Goal: Information Seeking & Learning: Learn about a topic

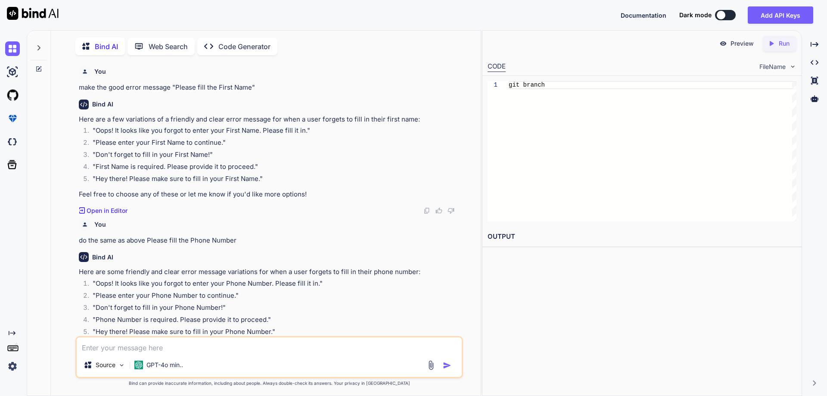
scroll to position [2806, 0]
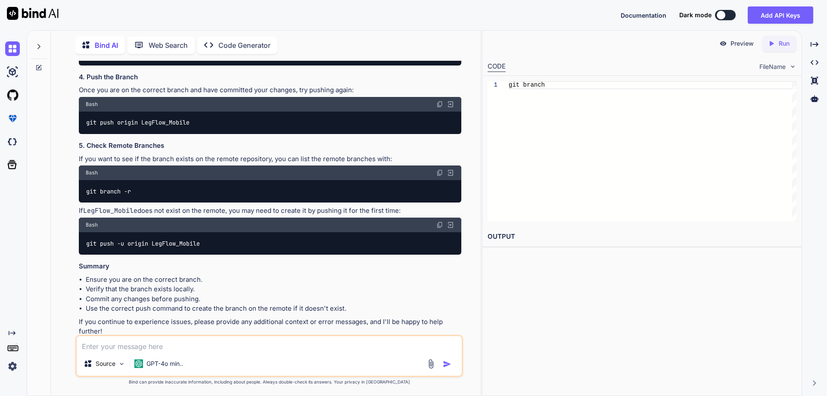
click at [196, 345] on textarea at bounding box center [269, 343] width 385 height 15
type textarea "x"
type textarea "H"
type textarea "x"
type textarea "Ho"
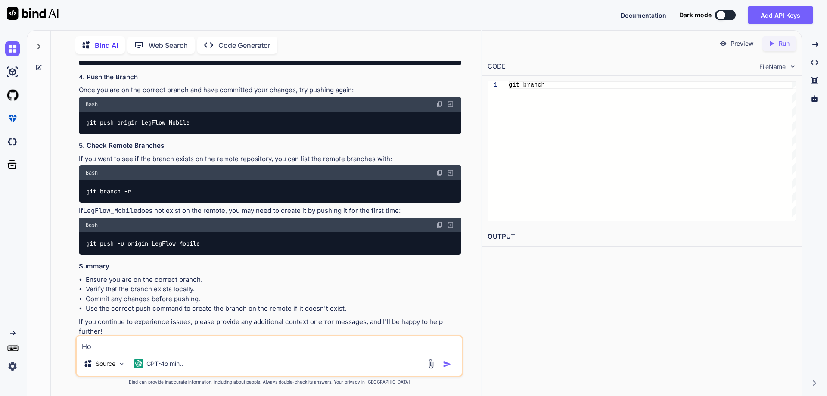
type textarea "x"
type textarea "How"
type textarea "x"
type textarea "How"
type textarea "x"
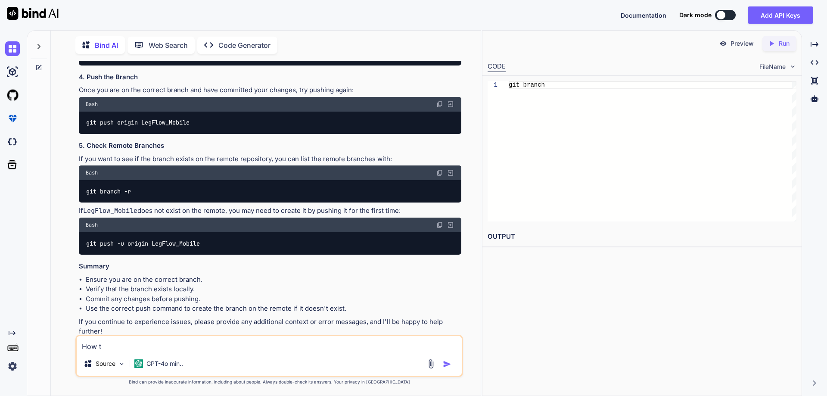
type textarea "How to"
type textarea "x"
type textarea "How to"
type textarea "x"
type textarea "How to g"
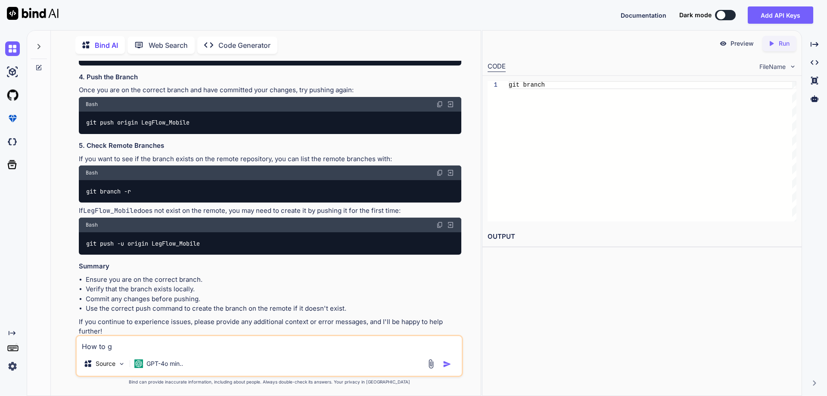
type textarea "x"
type textarea "How to ge"
type textarea "x"
type textarea "How to get"
type textarea "x"
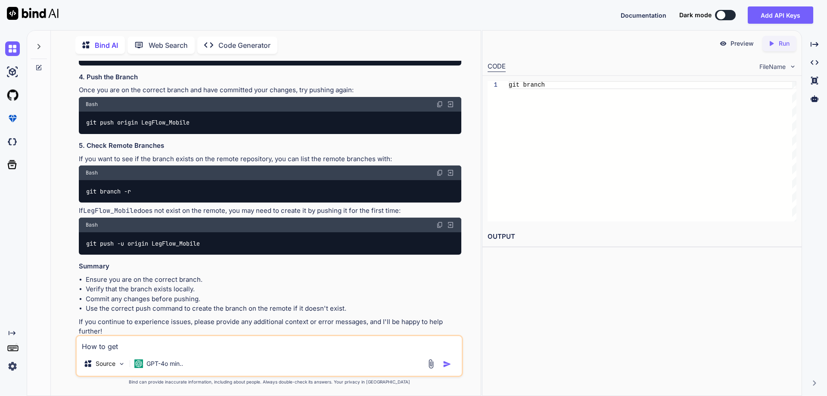
type textarea "How to get"
type textarea "x"
type textarea "How to get pr"
type textarea "x"
type textarea "How to get pro"
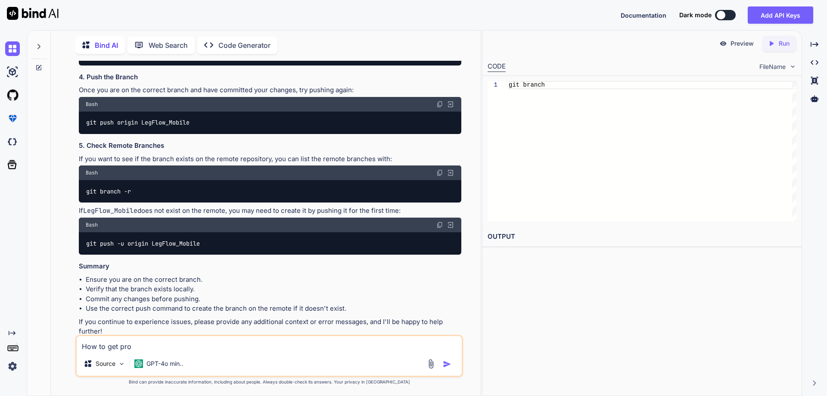
type textarea "x"
type textarea "How to get proh"
type textarea "x"
type textarea "How to get pro"
type textarea "x"
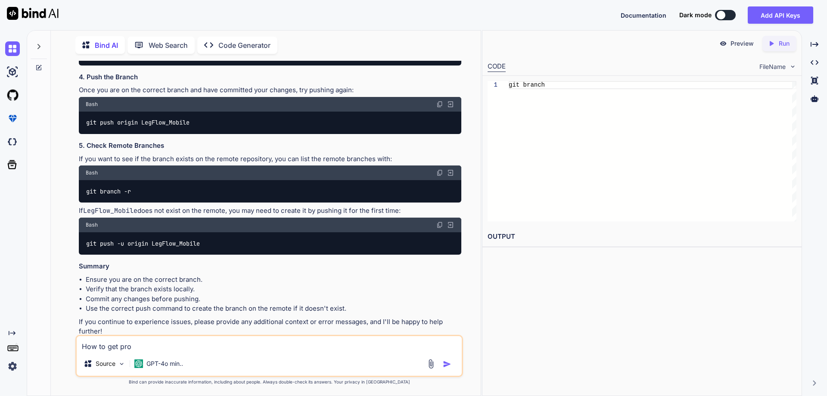
type textarea "How to get proj"
type textarea "x"
type textarea "How to get proje"
type textarea "x"
type textarea "How to get projec"
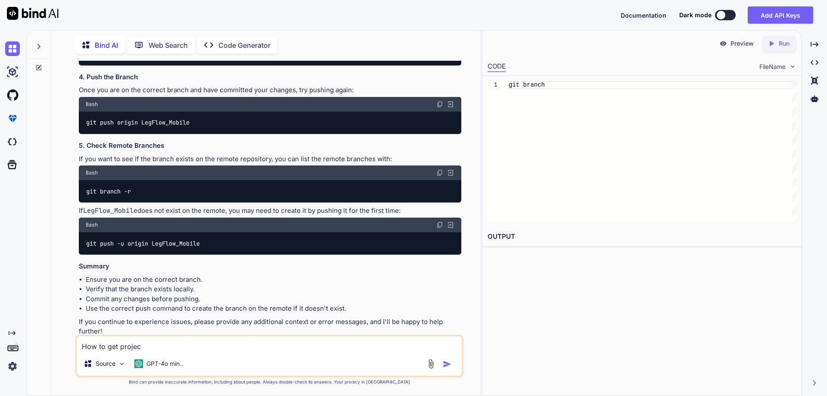
type textarea "x"
type textarea "How to get project"
type textarea "x"
type textarea "How to get project"
type textarea "x"
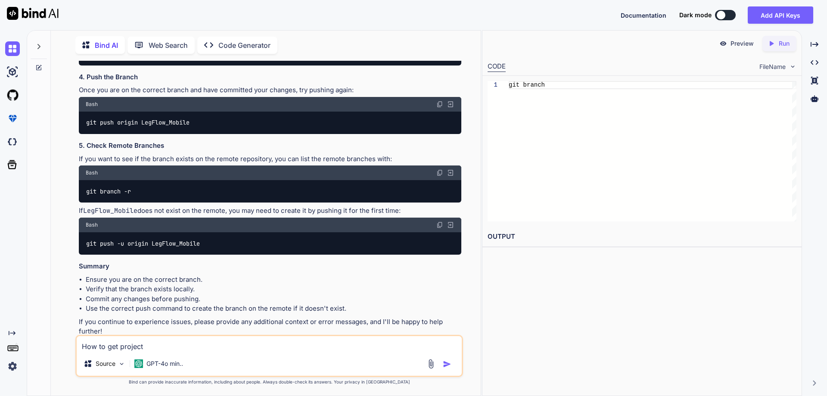
type textarea "How to get project n"
type textarea "x"
type textarea "How to get project na"
type textarea "x"
type textarea "How to get project nam"
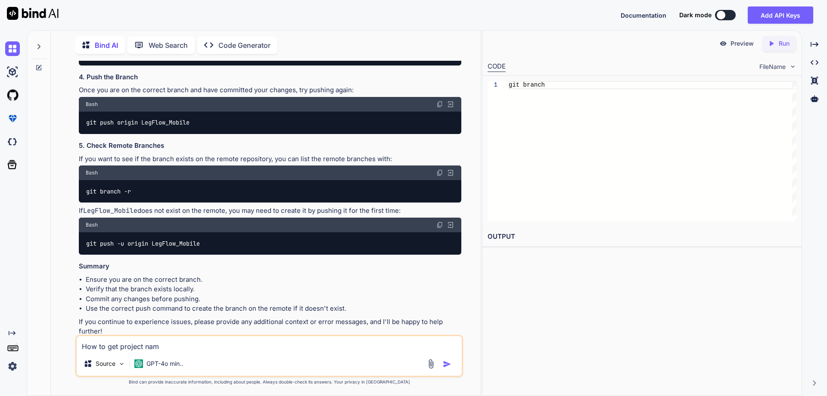
type textarea "x"
type textarea "How to get project name"
type textarea "x"
type textarea "How to get project name"
type textarea "x"
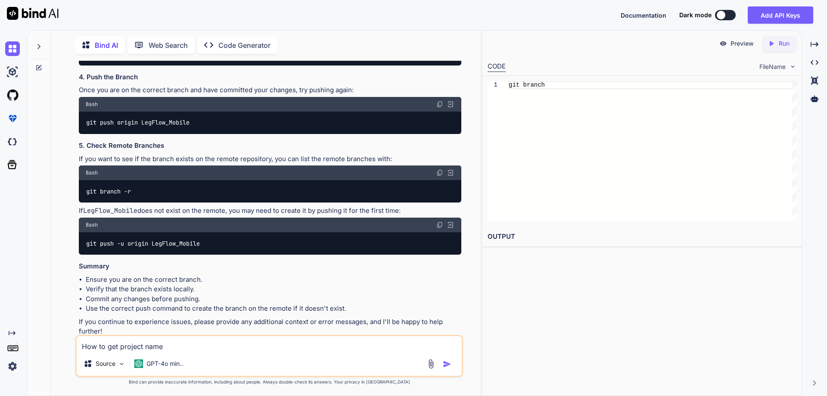
type textarea "How to get project name i"
type textarea "x"
type textarea "How to get project name in"
type textarea "x"
type textarea "How to get project name in"
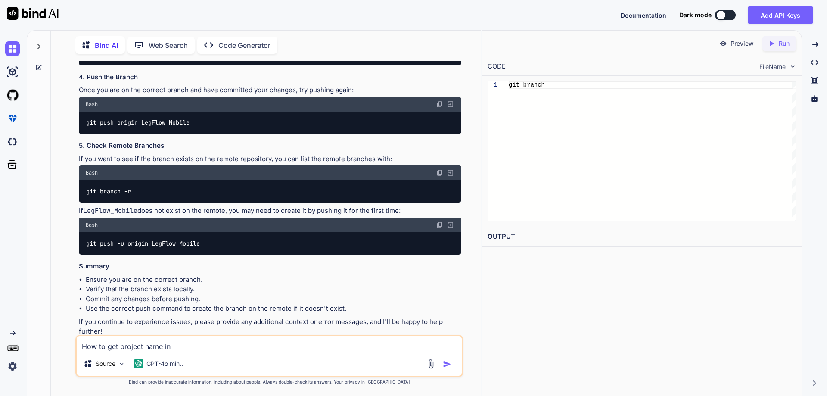
type textarea "x"
type textarea "How to get project name in M"
type textarea "x"
type textarea "How to get project name in [GEOGRAPHIC_DATA]"
type textarea "x"
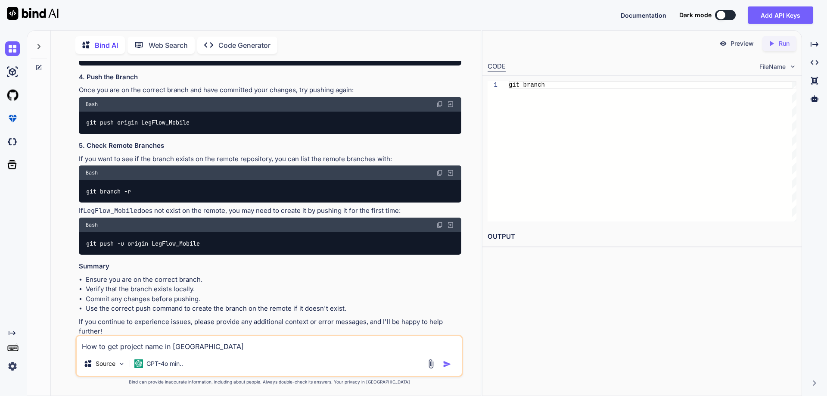
type textarea "How to get project name in [GEOGRAPHIC_DATA]"
type textarea "x"
type textarea "How to get project name in [GEOGRAPHIC_DATA]"
type textarea "x"
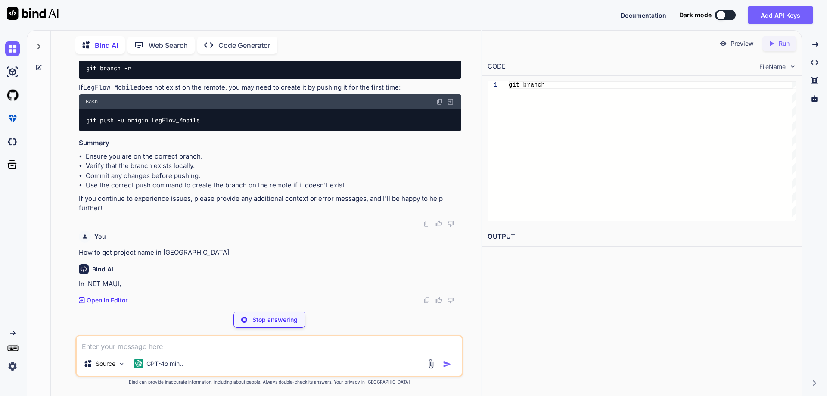
scroll to position [3164, 0]
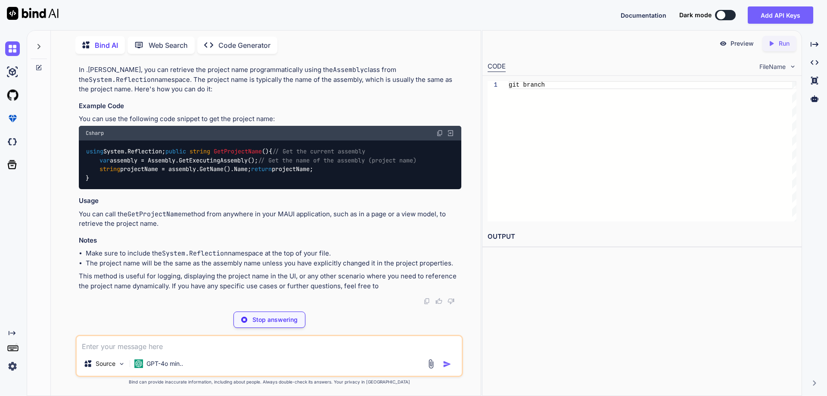
type textarea "x"
type textarea "return projectName; }"
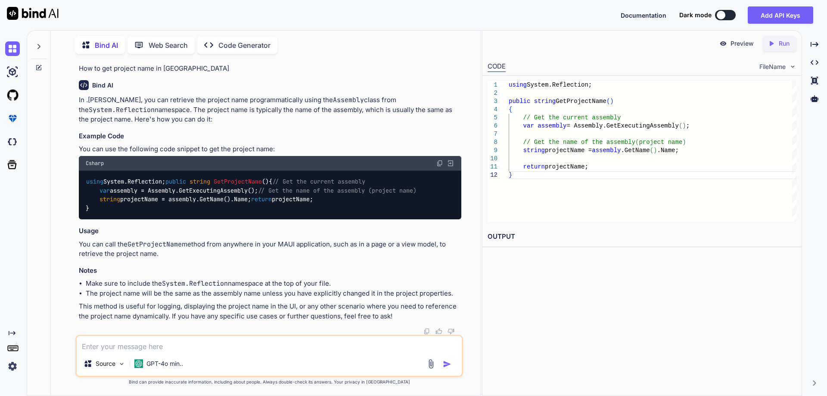
scroll to position [3337, 0]
drag, startPoint x: 259, startPoint y: 281, endPoint x: 102, endPoint y: 248, distance: 160.7
click at [102, 220] on div "using System.Reflection; public string GetProjectName () { // Get the current a…" at bounding box center [270, 194] width 382 height 49
copy code "/ Get the current assembly var assembly = Assembly.GetExecutingAssembly(); // G…"
click at [215, 220] on div "using System.Reflection; public string GetProjectName () { // Get the current a…" at bounding box center [270, 194] width 382 height 49
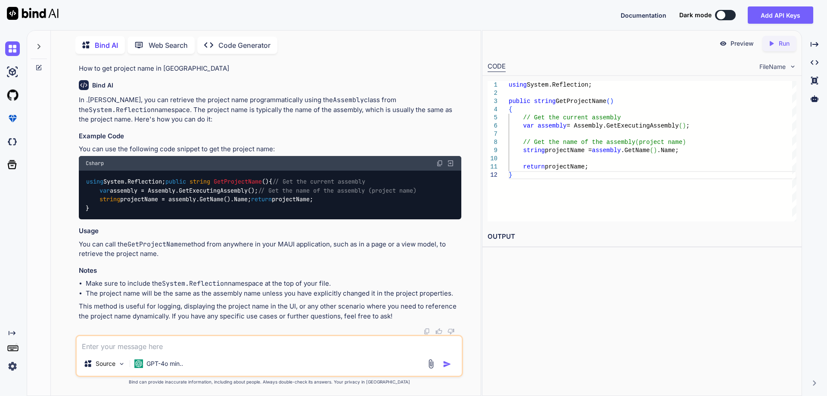
drag, startPoint x: 260, startPoint y: 281, endPoint x: 99, endPoint y: 248, distance: 164.4
click at [99, 220] on div "using System.Reflection; public string GetProjectName () { // Get the current a…" at bounding box center [270, 194] width 382 height 49
copy code "// Get the current assembly var assembly = Assembly.GetExecutingAssembly(); // …"
click at [271, 220] on div "using System.Reflection; public string GetProjectName () { // Get the current a…" at bounding box center [270, 194] width 382 height 49
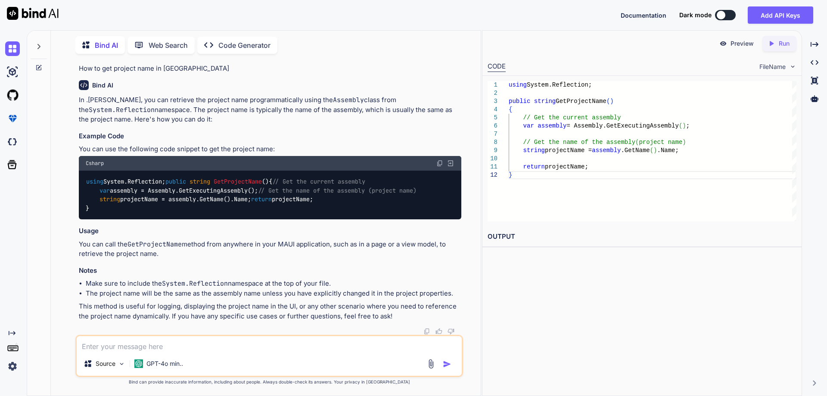
click at [141, 345] on textarea at bounding box center [269, 343] width 385 height 15
type textarea "x"
type textarea "h"
type textarea "x"
type textarea "ho"
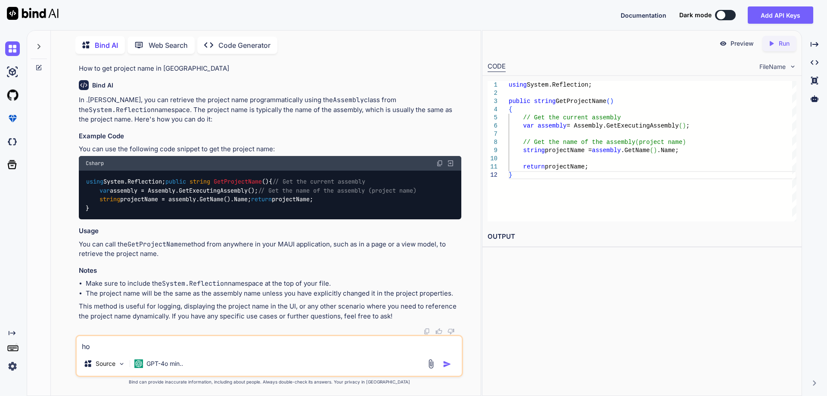
type textarea "x"
type textarea "how"
type textarea "x"
type textarea "how"
type textarea "x"
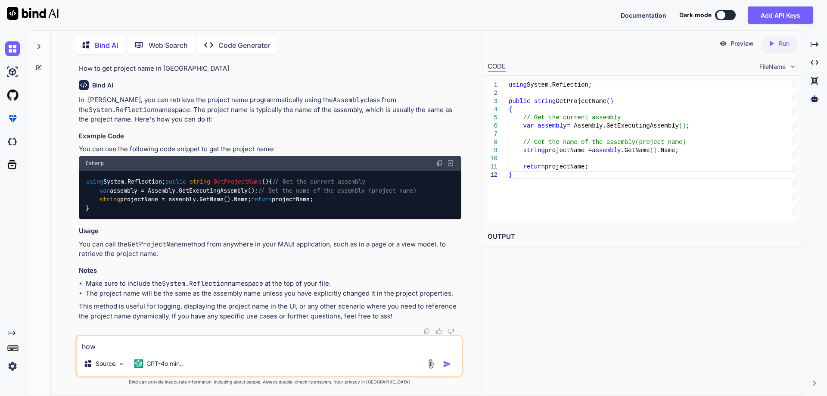
type textarea "how c"
type textarea "x"
type textarea "how ca"
type textarea "x"
type textarea "how can"
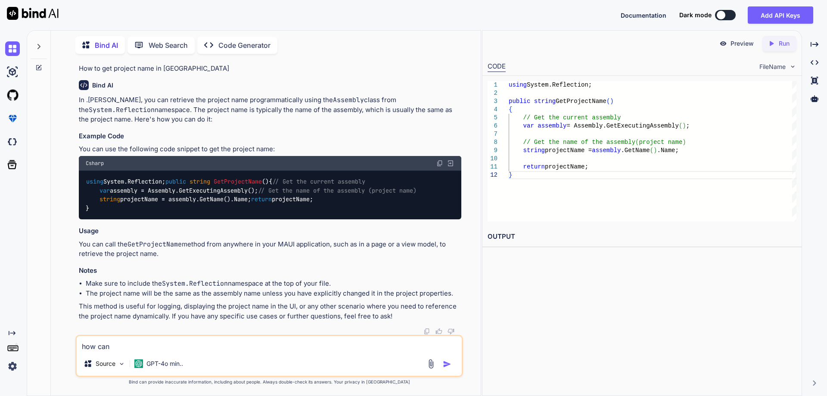
type textarea "x"
type textarea "how can"
type textarea "x"
type textarea "how can i"
type textarea "x"
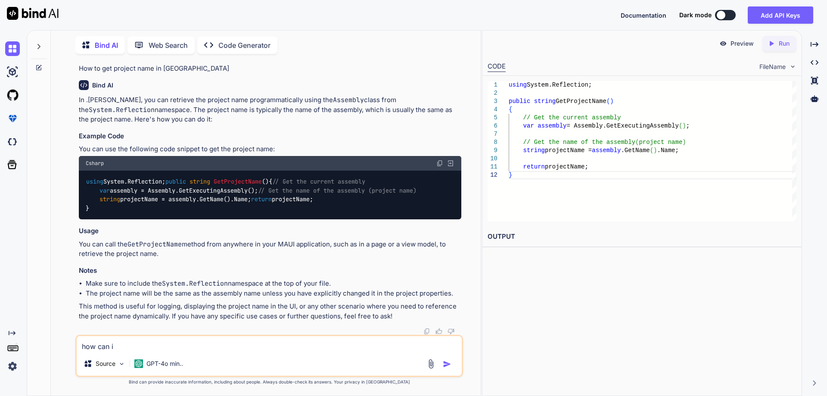
type textarea "how can i"
type textarea "x"
type textarea "how can i g"
type textarea "x"
type textarea "how can i ge"
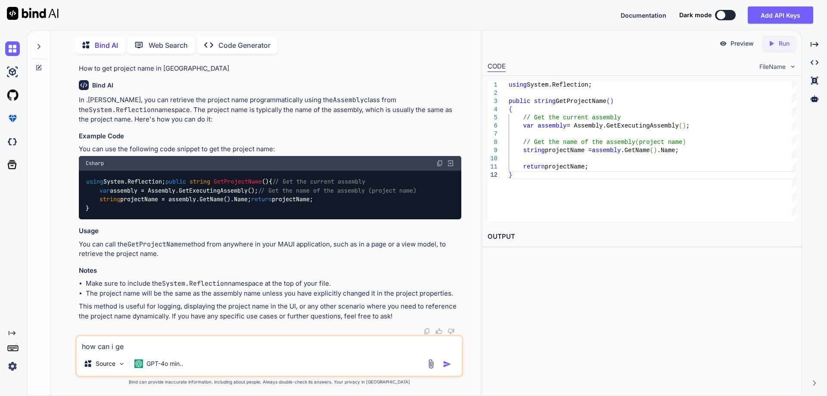
type textarea "x"
type textarea "how can i get"
type textarea "x"
type textarea "how can i get"
type textarea "x"
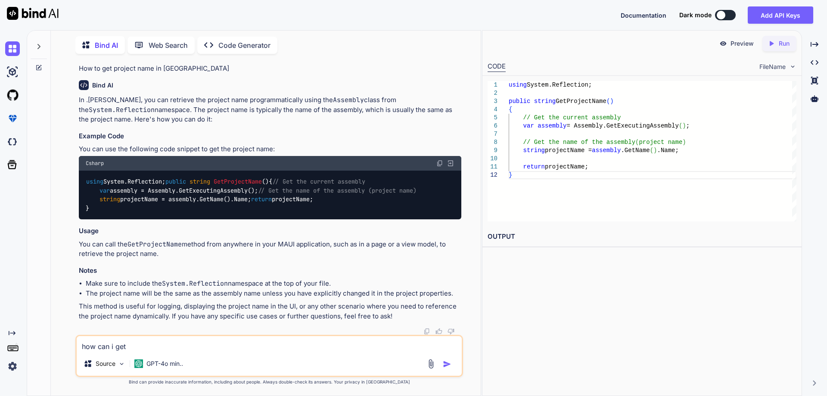
type textarea "how can i get a"
type textarea "x"
type textarea "how can i get al"
type textarea "x"
type textarea "how can i get all"
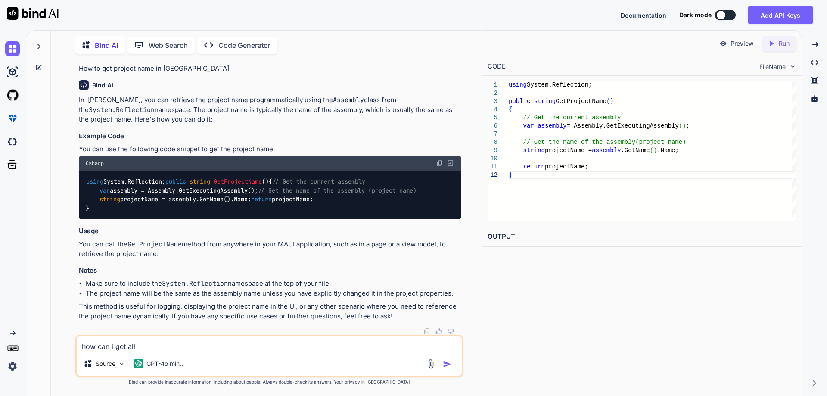
type textarea "x"
type textarea "how can i get all"
type textarea "x"
type textarea "how can i get all f"
type textarea "x"
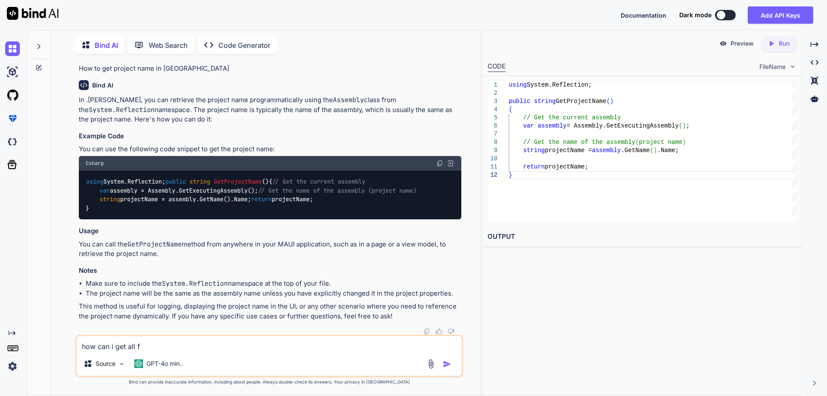
type textarea "how can i get all fi"
type textarea "x"
type textarea "how can i get all fil"
type textarea "x"
type textarea "how can i get all file"
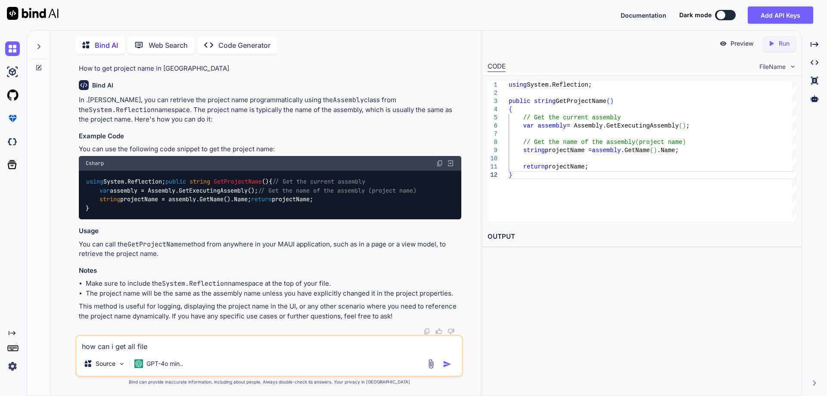
type textarea "x"
type textarea "how can i get all file"
type textarea "x"
type textarea "how can i get all file n"
type textarea "x"
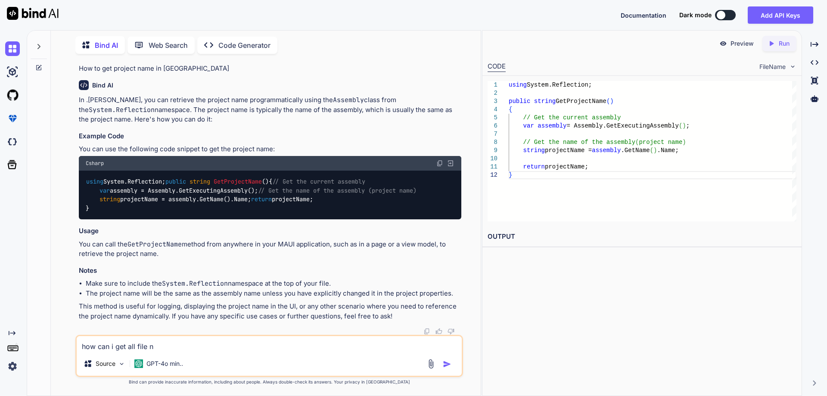
type textarea "how can i get all file na"
type textarea "x"
type textarea "how can i get all file nam"
type textarea "x"
type textarea "how can i get all file name"
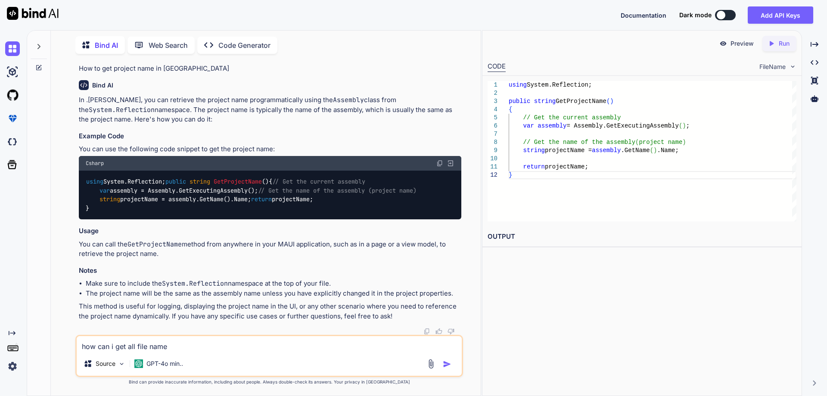
type textarea "x"
type textarea "how can i get all file name"
type textarea "x"
type textarea "how can i get all file name wh"
type textarea "x"
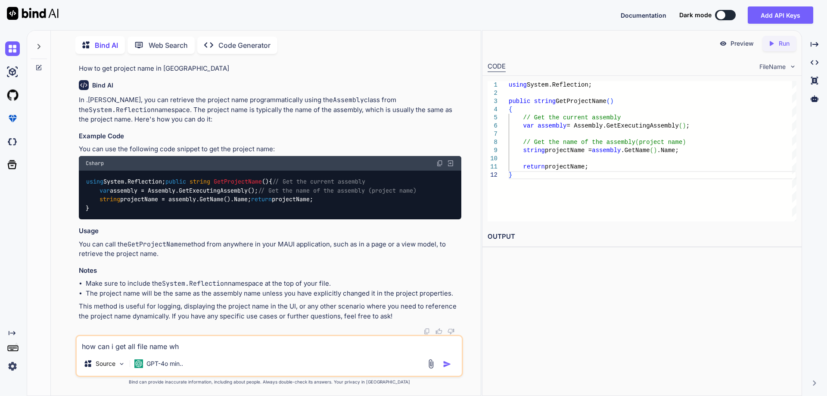
type textarea "how can i get all file name whi"
type textarea "x"
type textarea "how can i get all file name whic"
type textarea "x"
type textarea "how can i get all file name which"
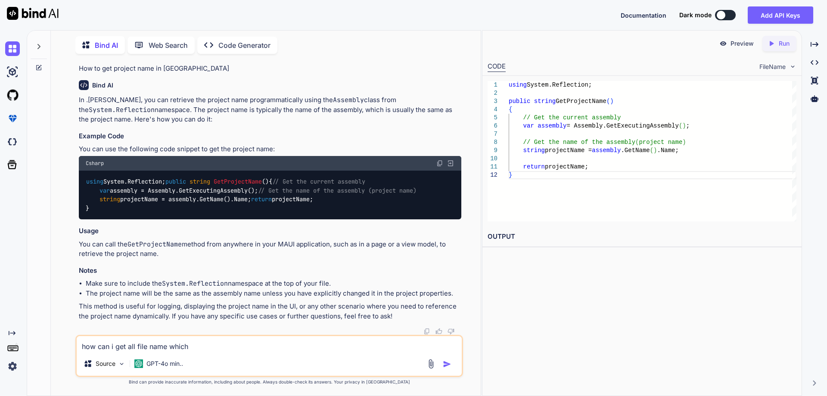
type textarea "x"
type textarea "how can i get all file name which"
type textarea "x"
type textarea "how can i get all file name which h"
type textarea "x"
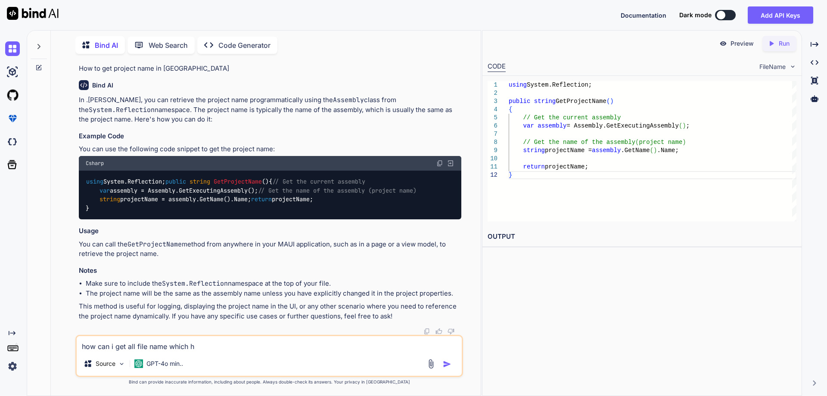
type textarea "how can i get all file name which ha"
type textarea "x"
type textarea "how can i get all file name which hav"
type textarea "x"
type textarea "how can i get all file name which have"
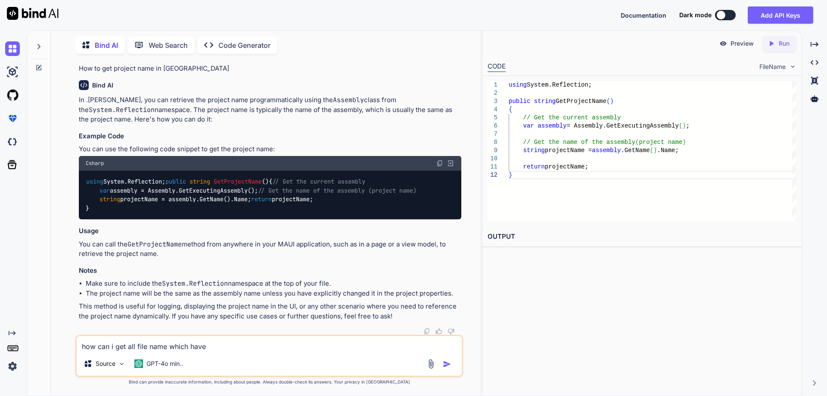
type textarea "x"
type textarea "how can i get all file name which have"
type textarea "x"
type textarea "how can i get all file name which have i"
type textarea "x"
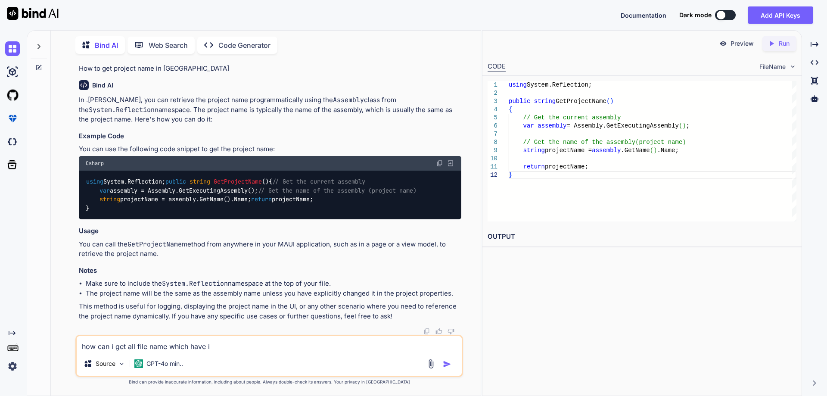
type textarea "how can i get all file name which have in"
type textarea "x"
type textarea "how can i get all file name which have in"
type textarea "x"
type textarea "how can i get all file name which have in r"
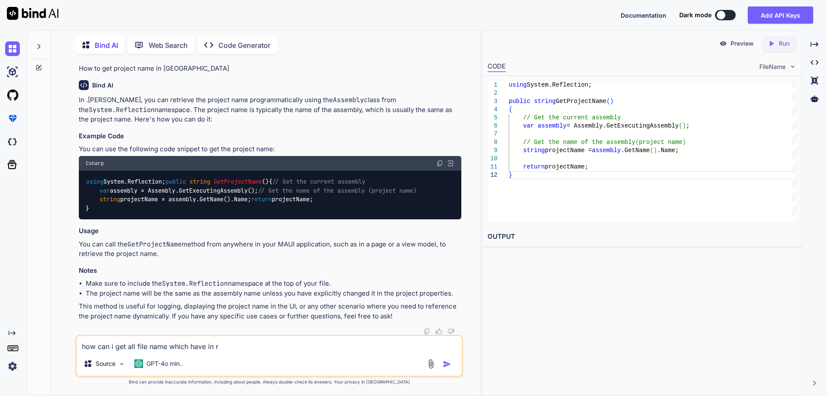
type textarea "x"
type textarea "how can i get all file name which have in ro"
type textarea "x"
type textarea "how can i get all file name which have in roo"
type textarea "x"
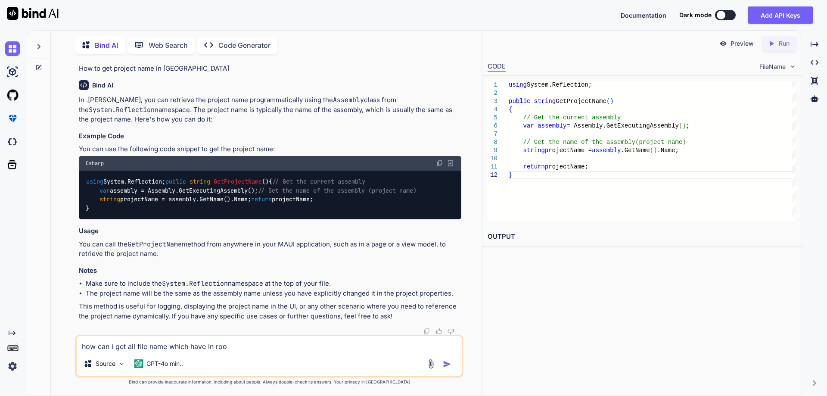
type textarea "how can i get all file name which have in root"
type textarea "x"
type textarea "how can i get all file name which have in root"
type textarea "x"
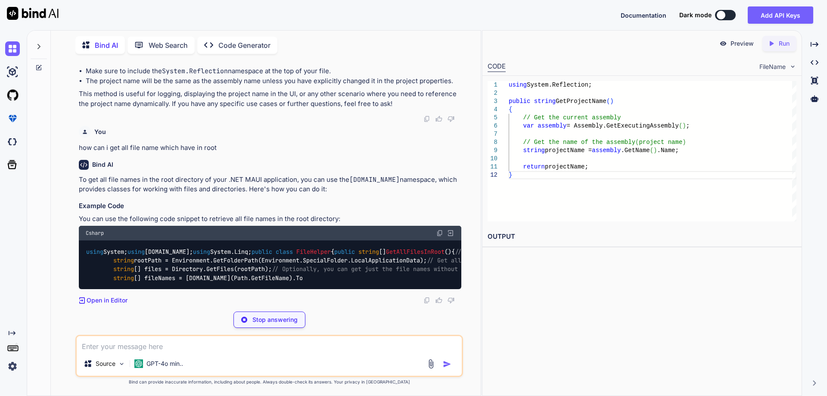
scroll to position [3753, 0]
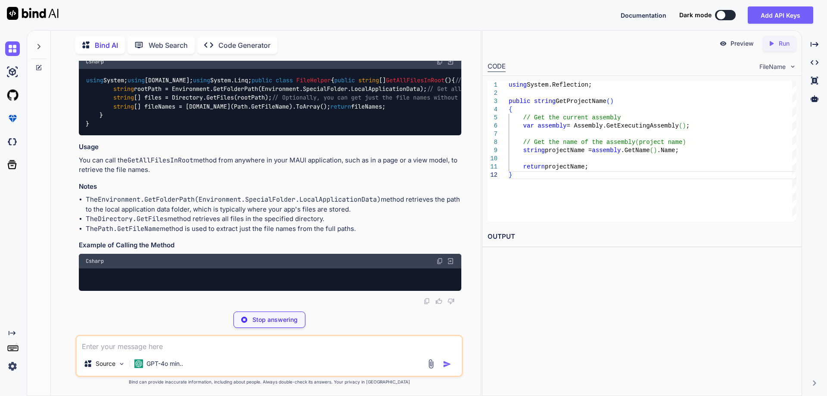
click at [392, 129] on code "using System; using [DOMAIN_NAME]; using System.Linq; public class FileHelper {…" at bounding box center [346, 102] width 521 height 53
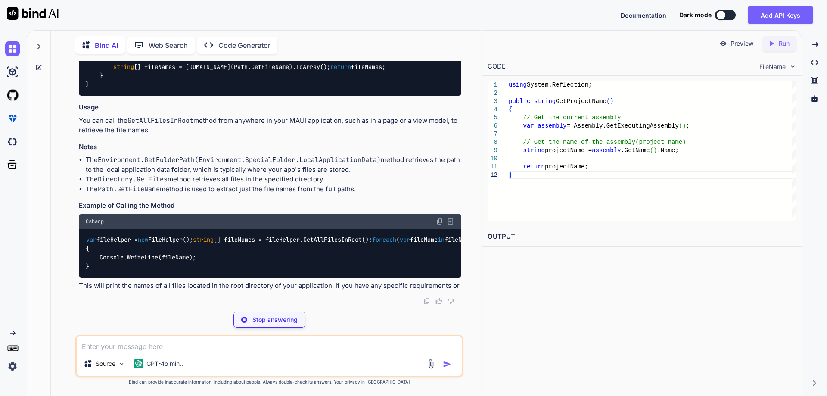
type textarea "x"
type textarea "}"
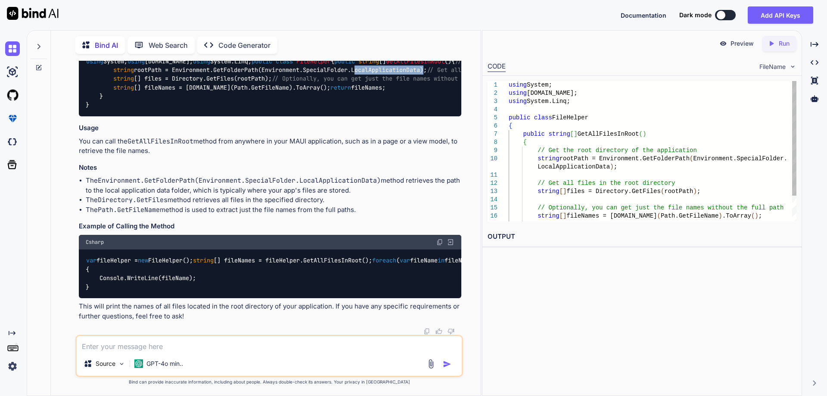
scroll to position [3839, 0]
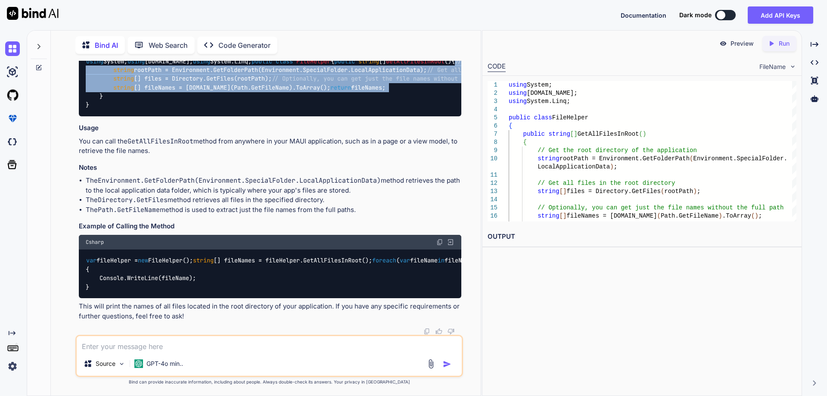
drag, startPoint x: 174, startPoint y: 210, endPoint x: 113, endPoint y: 133, distance: 98.0
click at [113, 116] on div "using System; using [DOMAIN_NAME]; using System.Linq; public class FileHelper {…" at bounding box center [270, 83] width 382 height 66
copy code "// Get the root directory of the application string rootPath = Environment.GetF…"
